Goal: Task Accomplishment & Management: Manage account settings

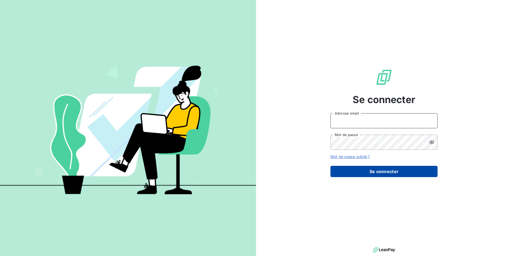
type input "[EMAIL_ADDRESS][DOMAIN_NAME]"
click at [367, 171] on button "Se connecter" at bounding box center [384, 171] width 107 height 11
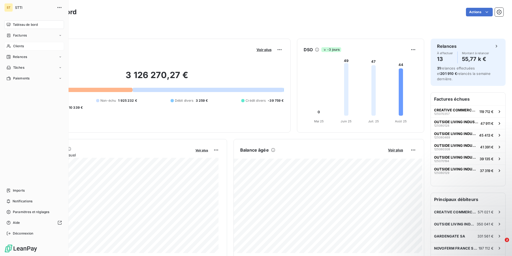
click at [22, 45] on span "Clients" at bounding box center [18, 46] width 11 height 5
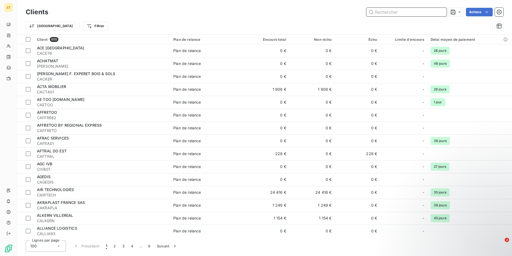
click at [396, 13] on input "text" at bounding box center [407, 12] width 80 height 9
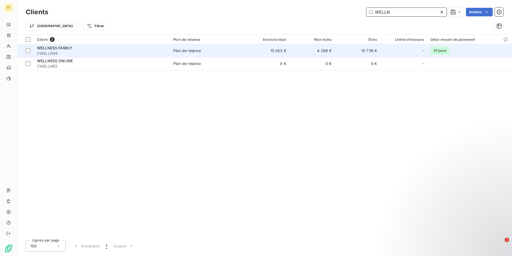
type input "WELLN"
click at [71, 49] on span "WELLNESS FAMILY" at bounding box center [54, 48] width 35 height 5
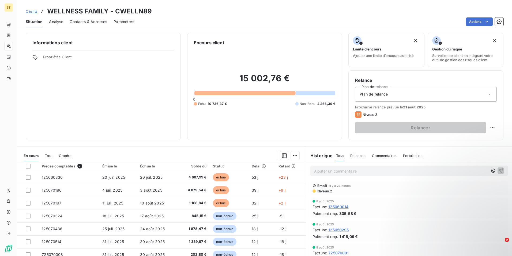
click at [322, 173] on p "Ajouter un commentaire ﻿" at bounding box center [401, 170] width 174 height 7
drag, startPoint x: 345, startPoint y: 171, endPoint x: 320, endPoint y: 170, distance: 24.7
click at [320, 170] on span "virt de 9567.53 € fait ce jour" at bounding box center [339, 170] width 51 height 5
click at [342, 170] on p "virt fait ce jour" at bounding box center [401, 170] width 174 height 6
click at [499, 168] on icon "button" at bounding box center [501, 170] width 5 height 5
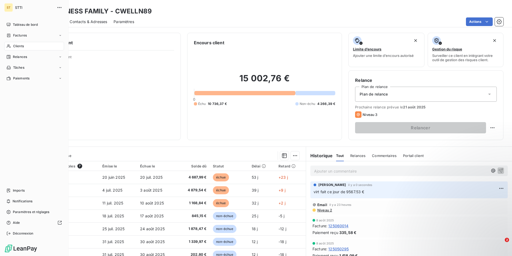
click at [18, 48] on span "Clients" at bounding box center [18, 46] width 11 height 5
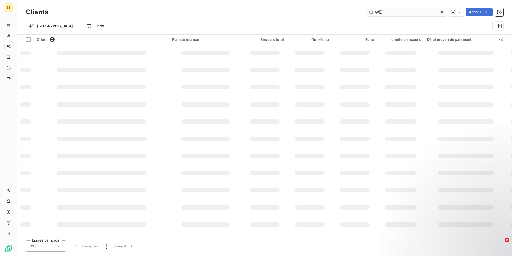
type input "W"
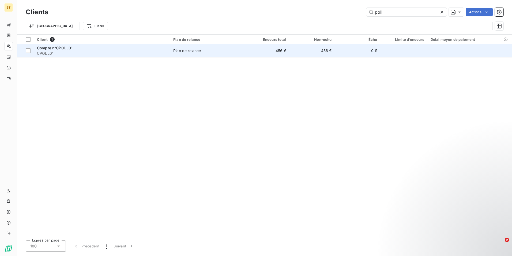
type input "poll"
click at [97, 49] on div "Compte n°CPOLL01" at bounding box center [102, 47] width 130 height 5
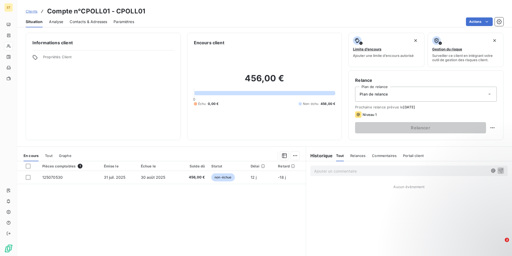
click at [92, 22] on span "Contacts & Adresses" at bounding box center [89, 21] width 38 height 5
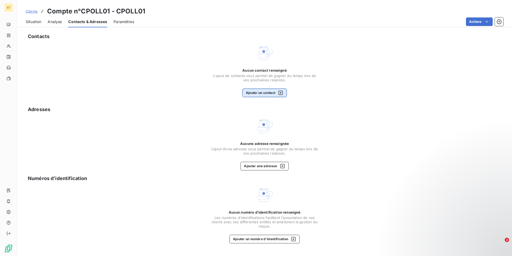
click at [279, 94] on icon "button" at bounding box center [280, 92] width 5 height 5
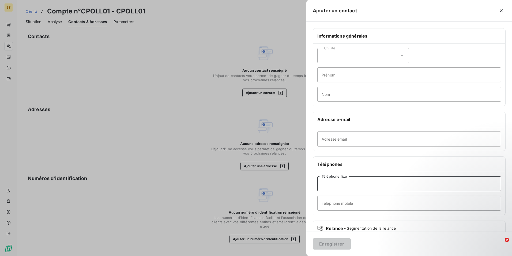
click at [335, 184] on input "Téléphone fixe" at bounding box center [410, 183] width 184 height 15
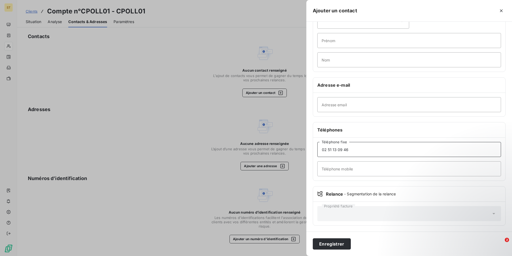
scroll to position [35, 0]
type input "02 51 13 09 46"
click at [327, 244] on button "Enregistrer" at bounding box center [332, 243] width 38 height 11
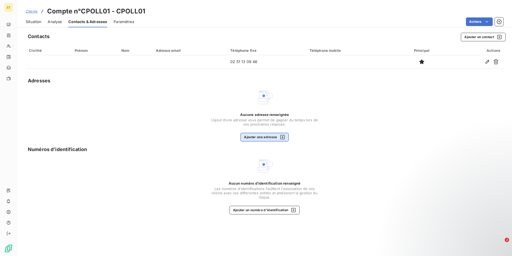
click at [282, 136] on icon "button" at bounding box center [282, 136] width 5 height 5
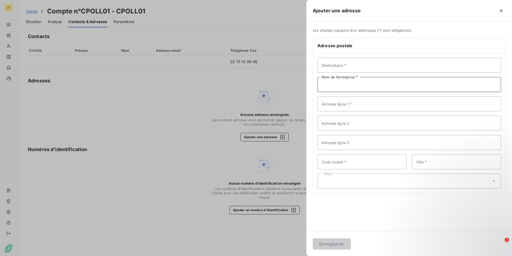
click at [332, 86] on input "Nom de l’entreprise *" at bounding box center [410, 84] width 184 height 15
type input "p"
type input "POLLONO TRANSPORTS"
click at [337, 104] on input "Adresse ligne 1 *" at bounding box center [410, 103] width 184 height 15
type input "2 RUE PIERRE ET MARIE CURIE"
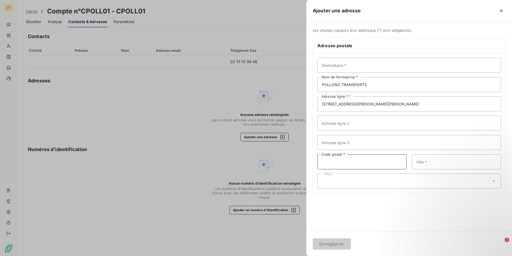
click at [332, 161] on input "Code postal *" at bounding box center [362, 161] width 89 height 15
type input "44210"
type input "PORNIC"
click at [493, 182] on icon at bounding box center [493, 180] width 5 height 5
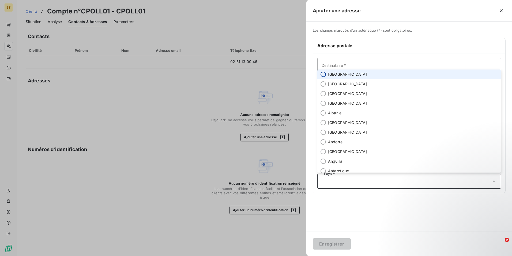
click at [323, 75] on input "radio" at bounding box center [323, 74] width 5 height 5
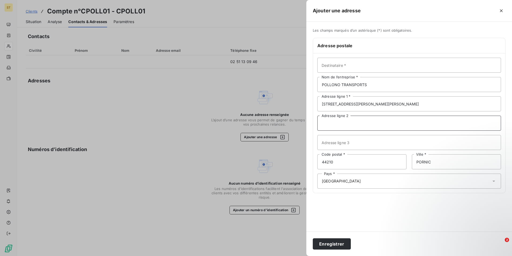
click at [331, 126] on input "Adresse ligne 2" at bounding box center [410, 122] width 184 height 15
type input "BP 1318"
click at [330, 244] on button "Enregistrer" at bounding box center [332, 243] width 38 height 11
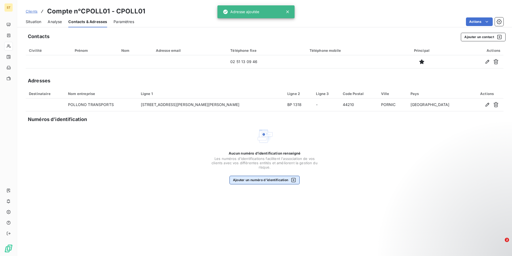
click at [294, 180] on icon "button" at bounding box center [293, 179] width 5 height 5
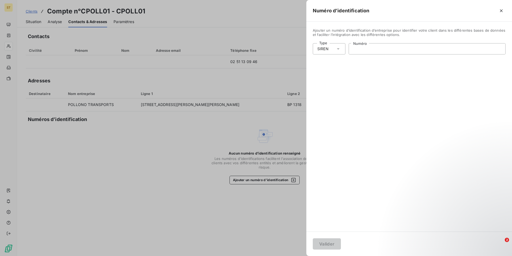
click at [380, 47] on input "Numéro" at bounding box center [427, 48] width 157 height 11
type input "381 699 636"
click at [325, 243] on button "Valider" at bounding box center [327, 243] width 28 height 11
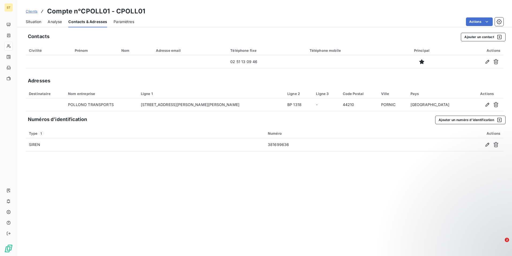
click at [95, 21] on span "Contacts & Adresses" at bounding box center [87, 21] width 39 height 5
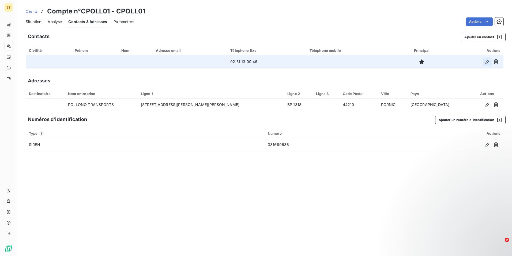
click at [487, 62] on icon "button" at bounding box center [488, 62] width 4 height 4
type input "02 51 13 09 46"
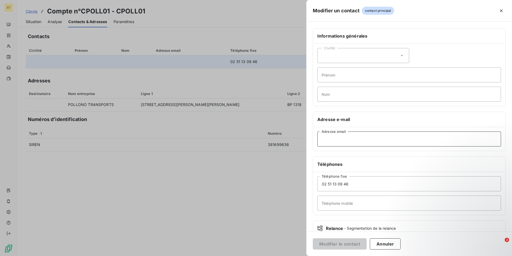
click at [334, 140] on input "Adresse email" at bounding box center [410, 138] width 184 height 15
paste input "facturation@transports-pollono.fr"
type input "facturation@transports-pollono.fr"
click at [342, 244] on button "Modifier le contact" at bounding box center [340, 243] width 54 height 11
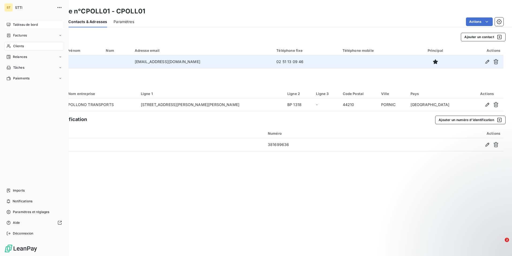
click at [28, 25] on span "Tableau de bord" at bounding box center [25, 24] width 25 height 5
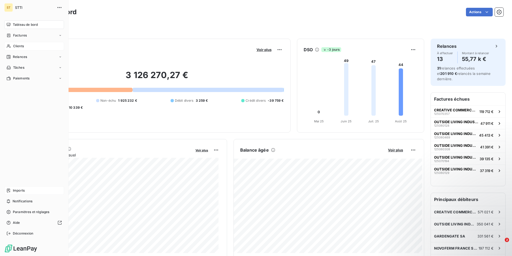
click at [28, 190] on div "Imports" at bounding box center [34, 190] width 60 height 9
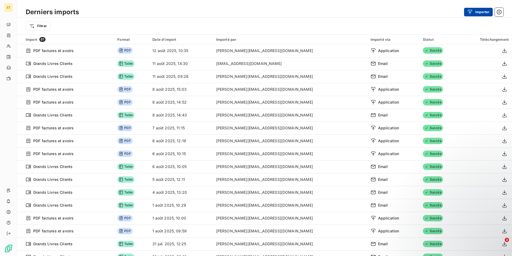
click at [487, 10] on button "Importer" at bounding box center [478, 12] width 29 height 9
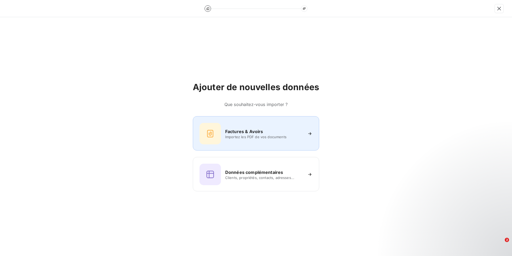
click at [260, 132] on h6 "Factures & Avoirs" at bounding box center [244, 131] width 38 height 6
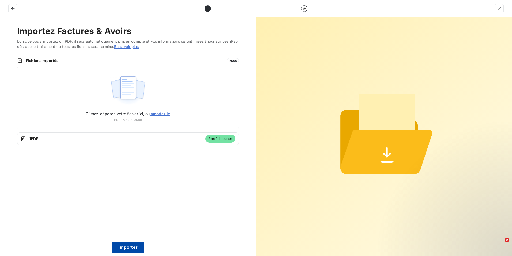
click at [127, 249] on button "Importer" at bounding box center [128, 246] width 32 height 11
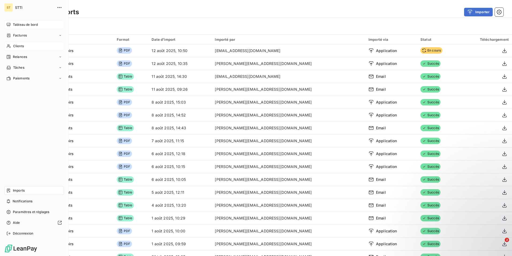
click at [23, 192] on span "Imports" at bounding box center [19, 190] width 12 height 5
click at [24, 24] on span "Tableau de bord" at bounding box center [25, 24] width 25 height 5
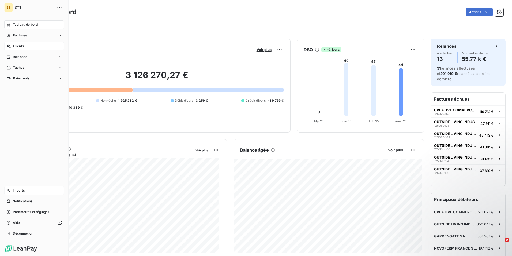
click at [17, 189] on span "Imports" at bounding box center [19, 190] width 12 height 5
